Goal: Task Accomplishment & Management: Manage account settings

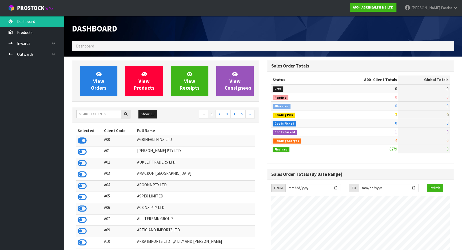
scroll to position [404, 195]
click at [104, 115] on input "text" at bounding box center [98, 114] width 45 height 8
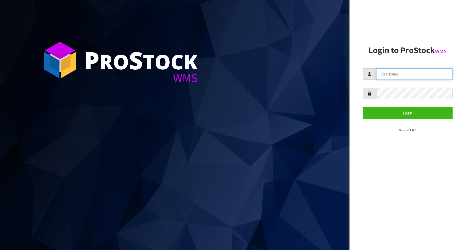
click at [405, 78] on input "text" at bounding box center [414, 73] width 76 height 11
type input "[PERSON_NAME]"
click at [363, 107] on button "Login" at bounding box center [408, 112] width 90 height 11
